Goal: Task Accomplishment & Management: Use online tool/utility

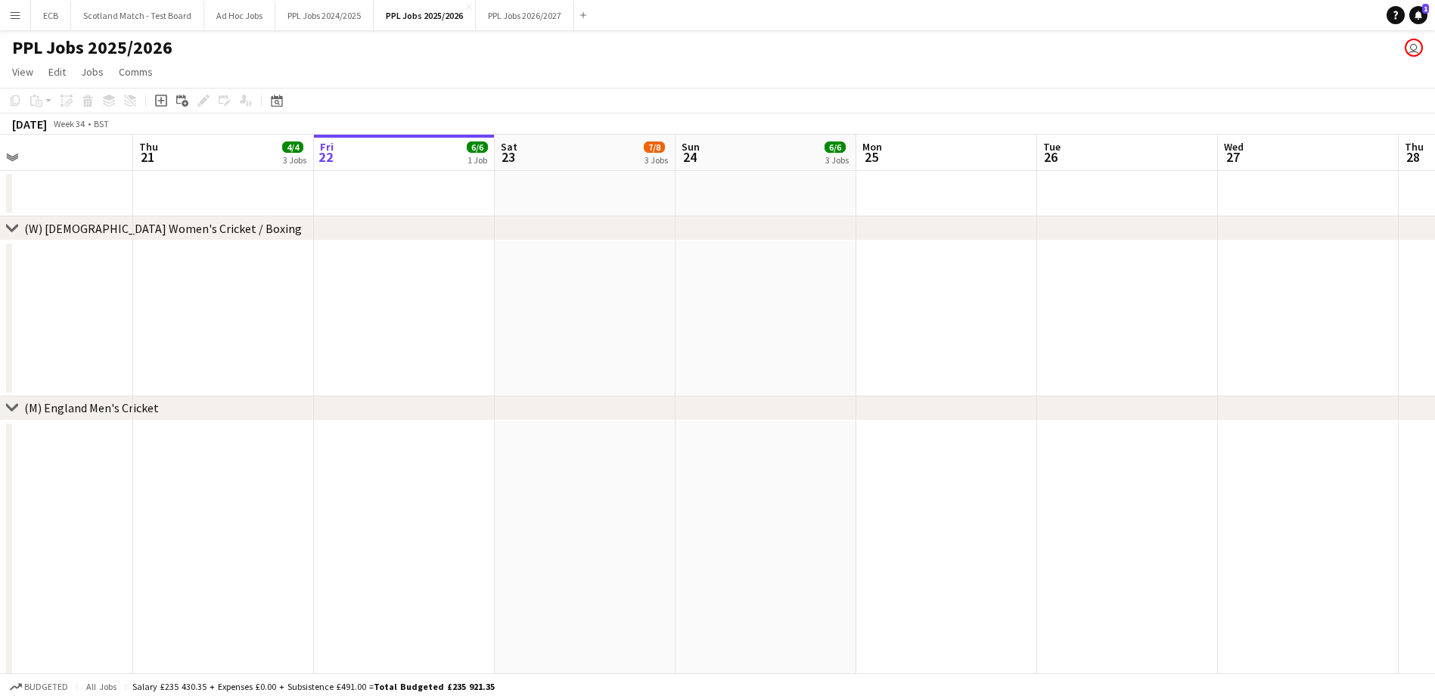
scroll to position [0, 314]
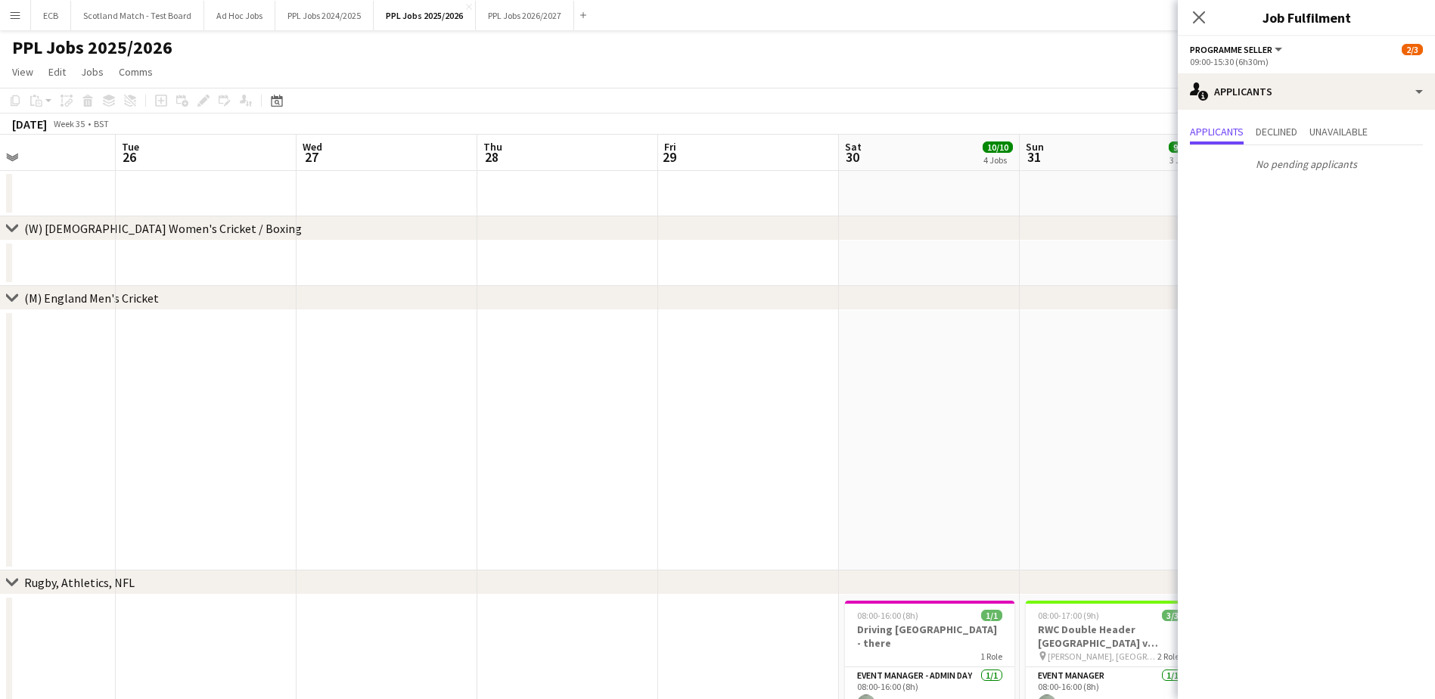
scroll to position [0, 608]
click at [1202, 16] on icon "Close pop-in" at bounding box center [1198, 17] width 14 height 14
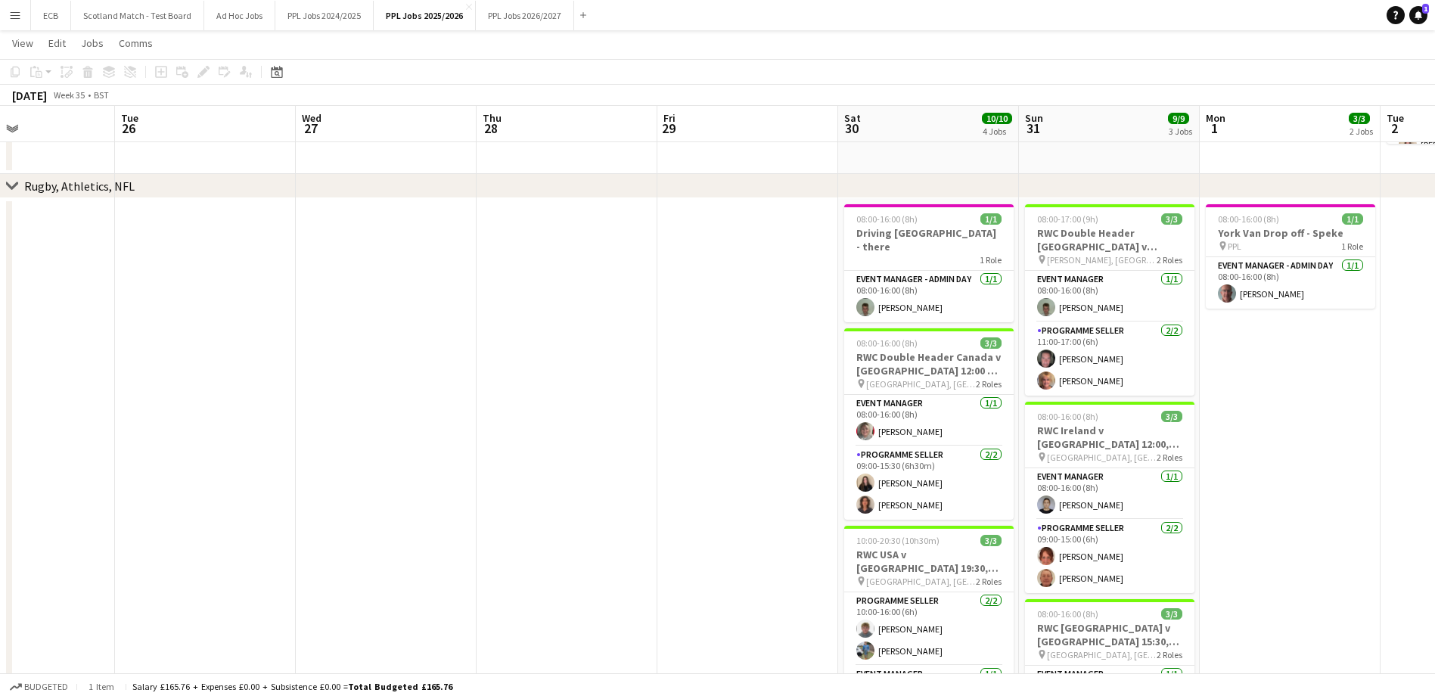
scroll to position [394, 0]
